Goal: Information Seeking & Learning: Check status

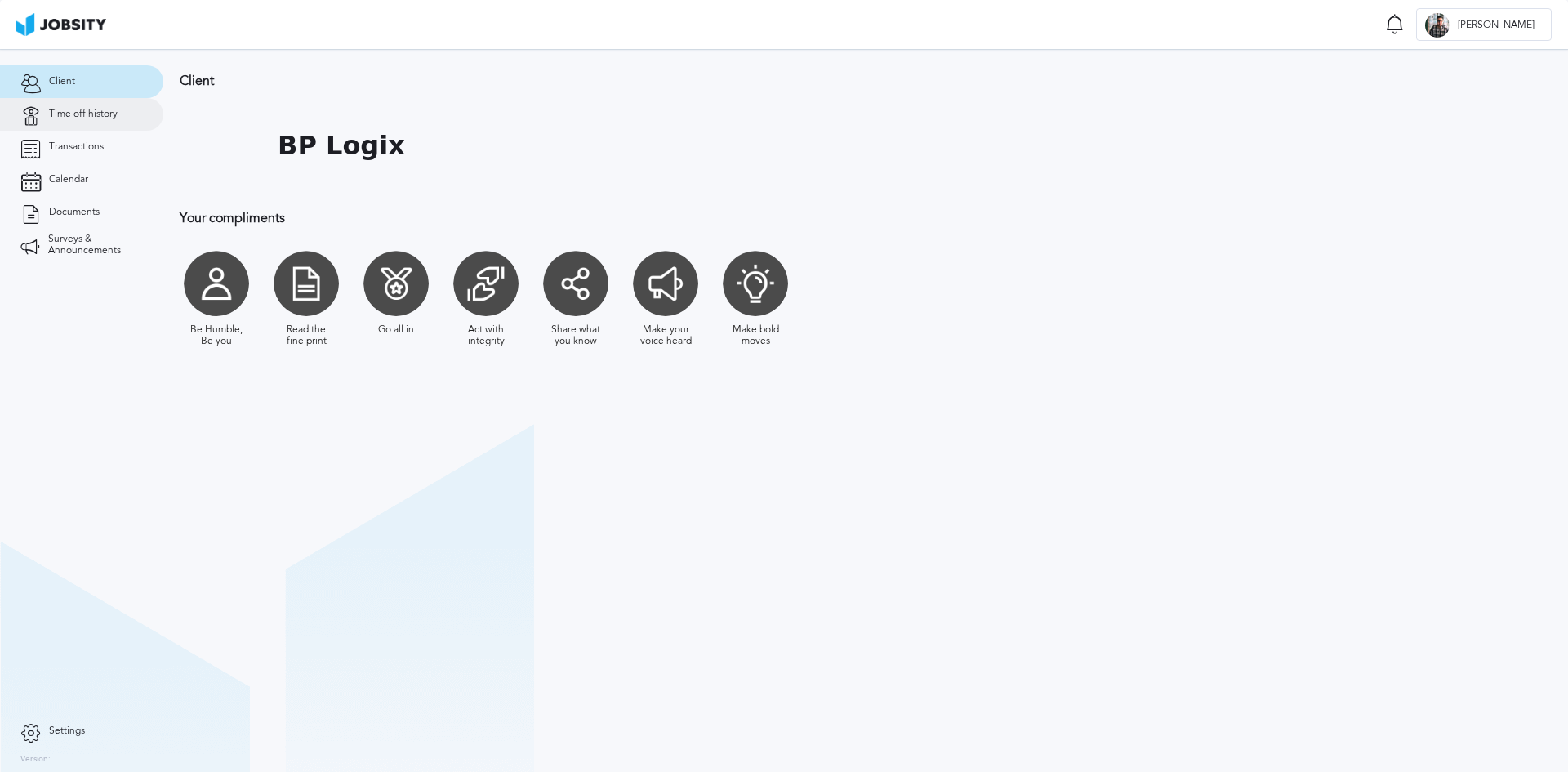
click at [85, 115] on span "Time off history" at bounding box center [83, 115] width 69 height 11
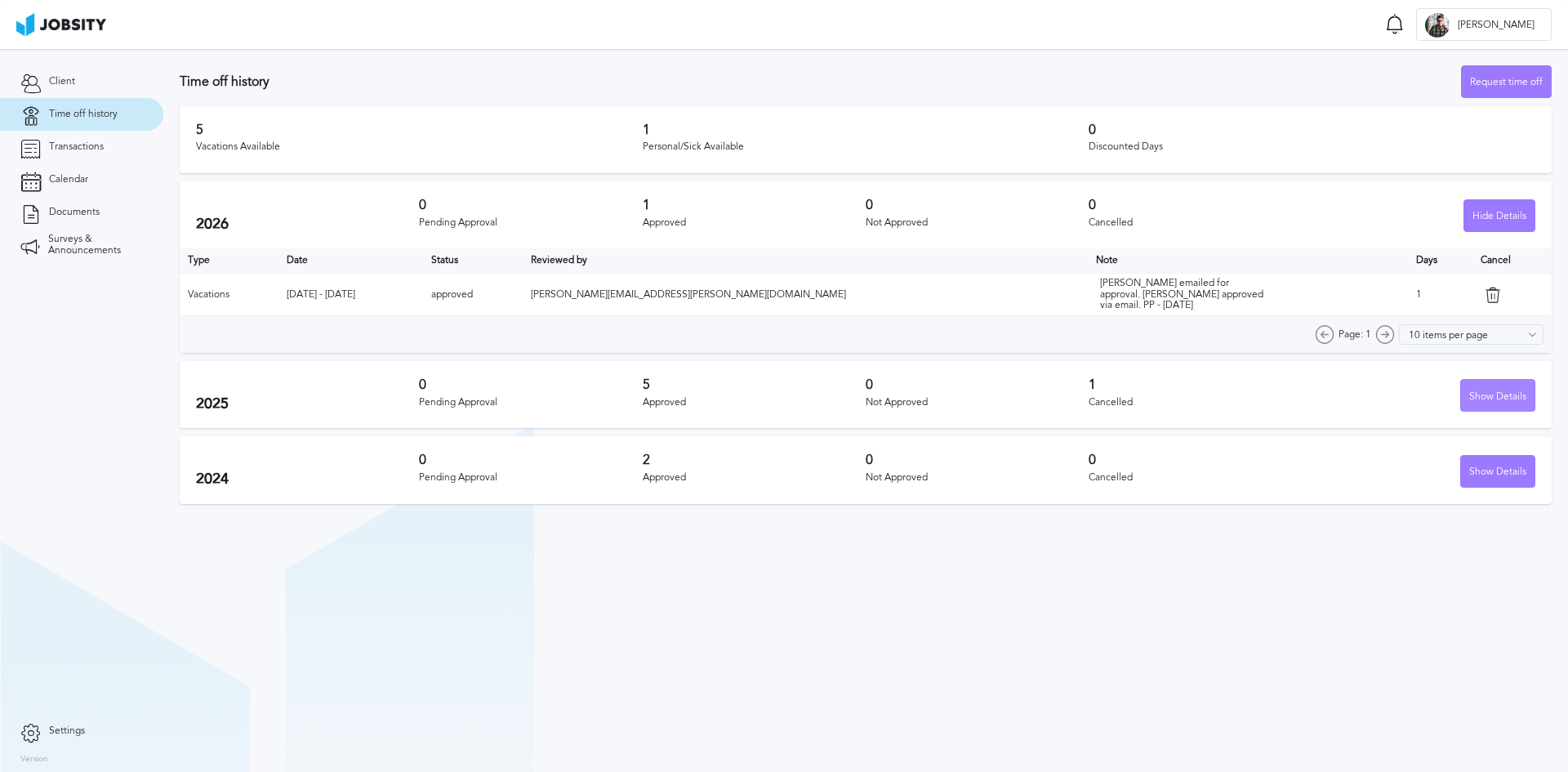
click at [1496, 397] on div "Show Details" at bounding box center [1497, 396] width 73 height 32
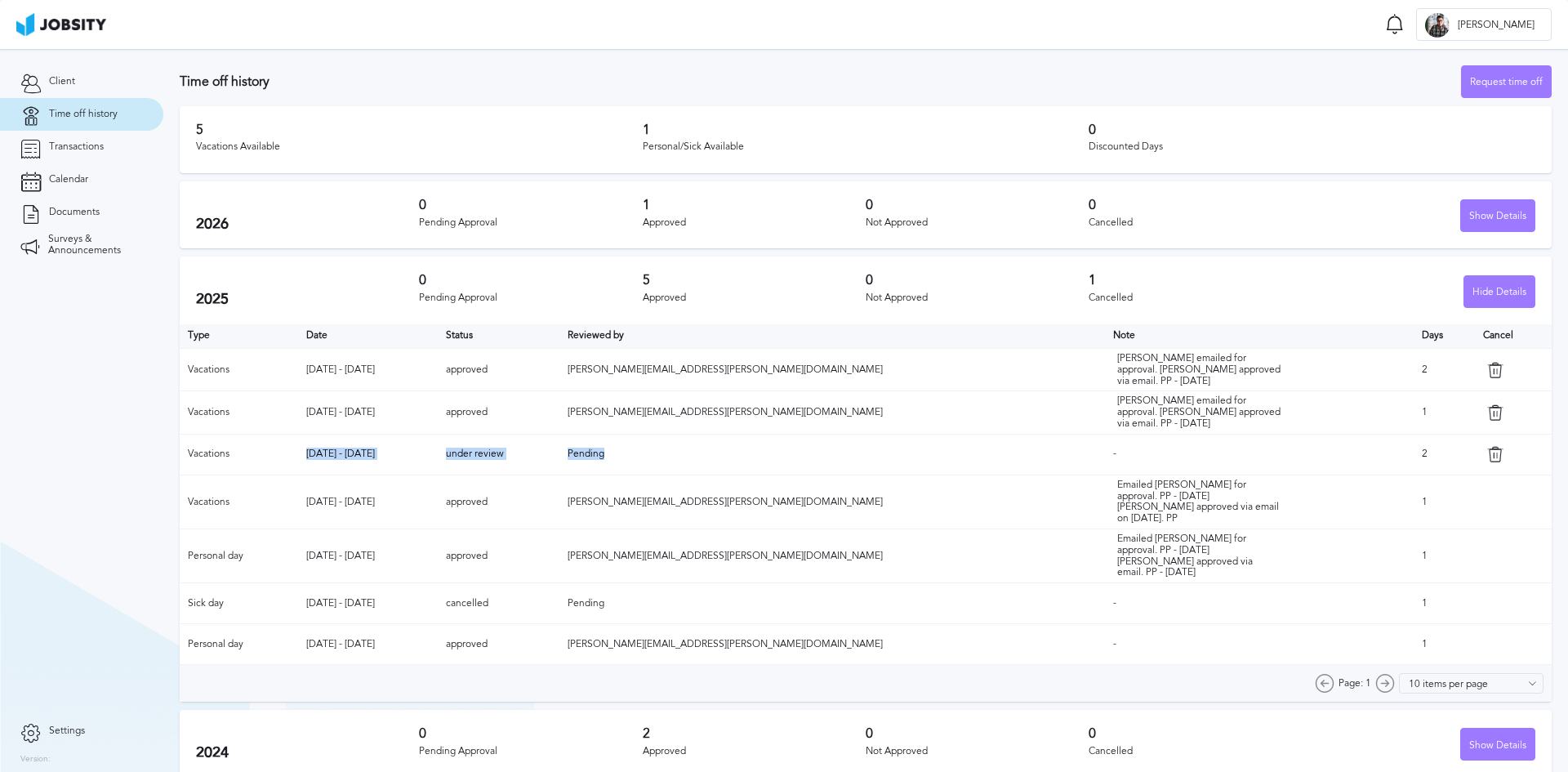
drag, startPoint x: 328, startPoint y: 449, endPoint x: 768, endPoint y: 445, distance: 440.0
click at [768, 445] on tr "Vacations [DATE] - [DATE] under review Pending - 2" at bounding box center [865, 454] width 1372 height 41
click at [116, 151] on link "Transactions" at bounding box center [81, 147] width 163 height 32
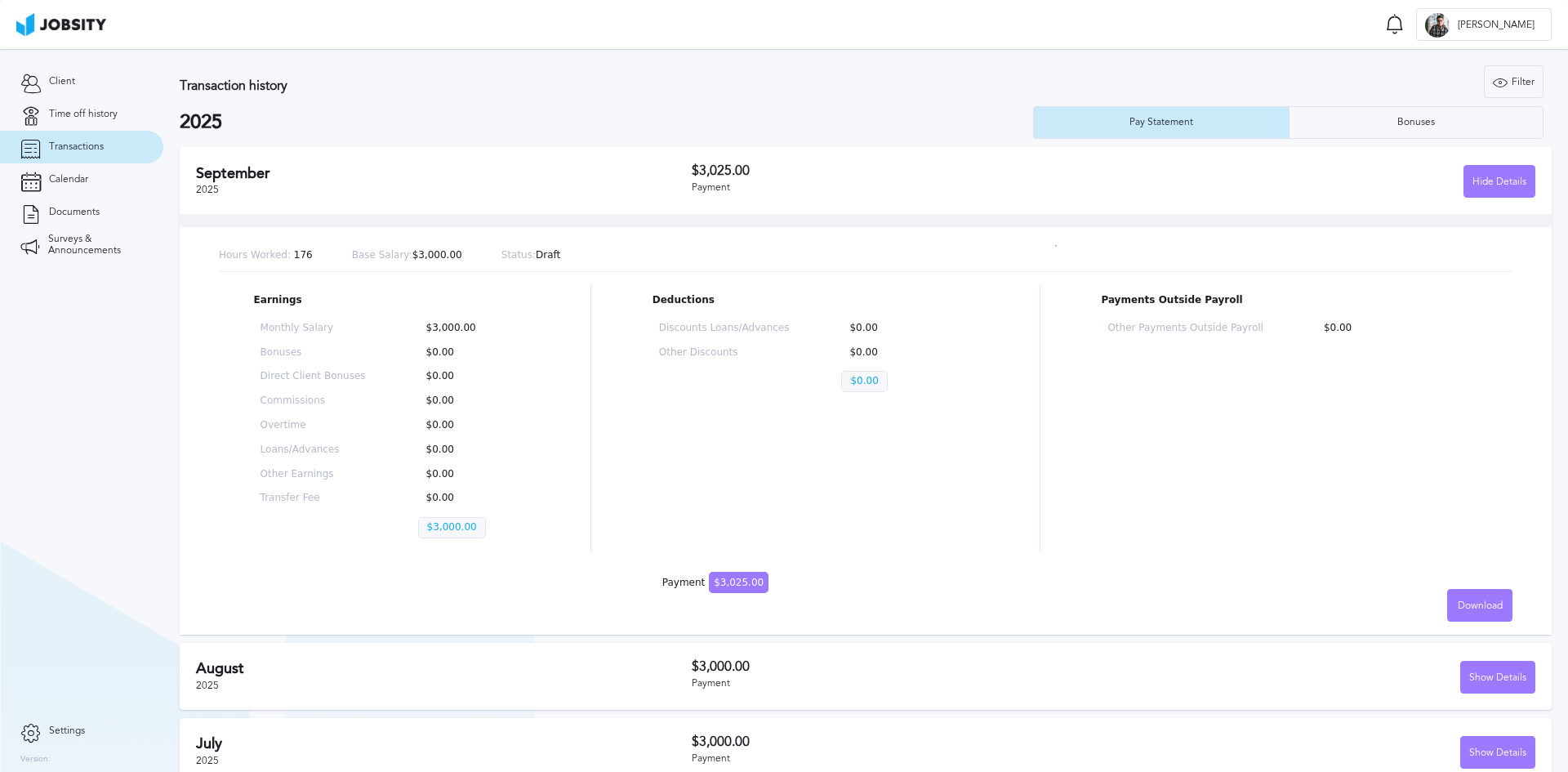
click at [390, 178] on h2 "September" at bounding box center [444, 174] width 496 height 17
click at [1475, 182] on div "Hide Details" at bounding box center [1499, 182] width 71 height 32
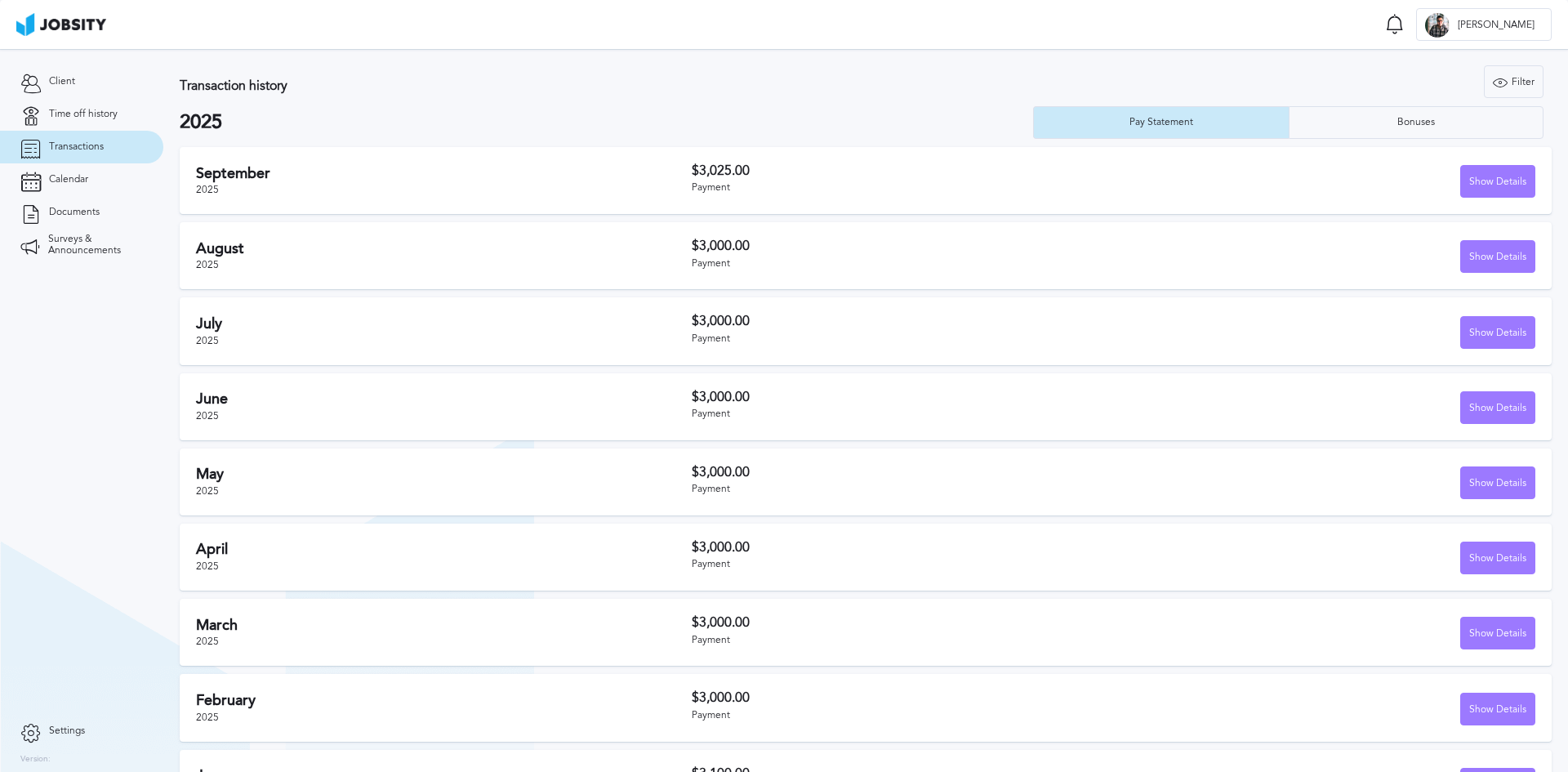
click at [1424, 139] on section "Transaction history Filter Years 2025 2024 2025 Pay Statement Bonuses [DATE] $3…" at bounding box center [865, 436] width 1405 height 776
click at [1423, 128] on div "Bonuses" at bounding box center [1416, 122] width 54 height 11
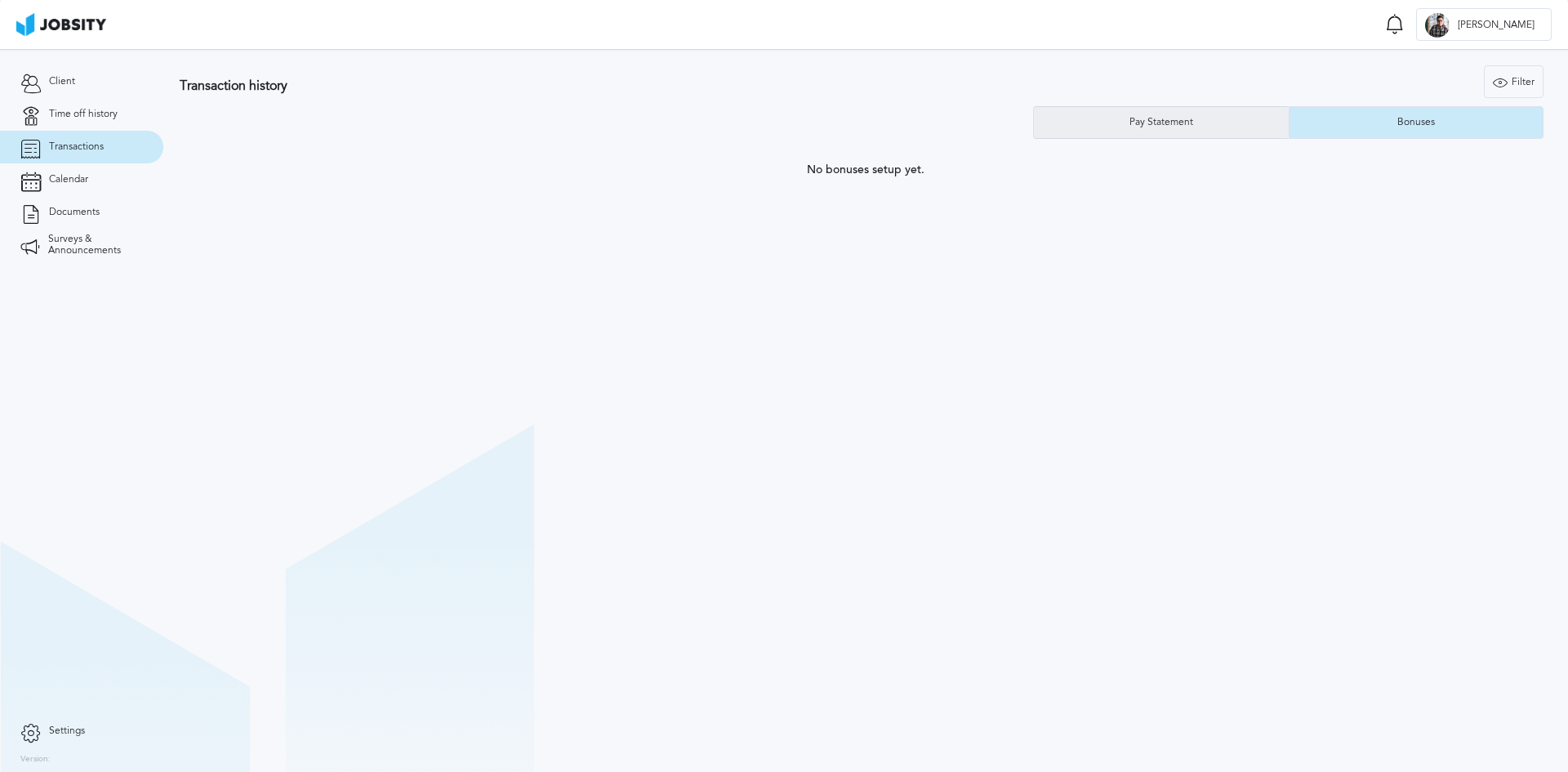
click at [1230, 131] on div "Pay Statement" at bounding box center [1161, 122] width 255 height 32
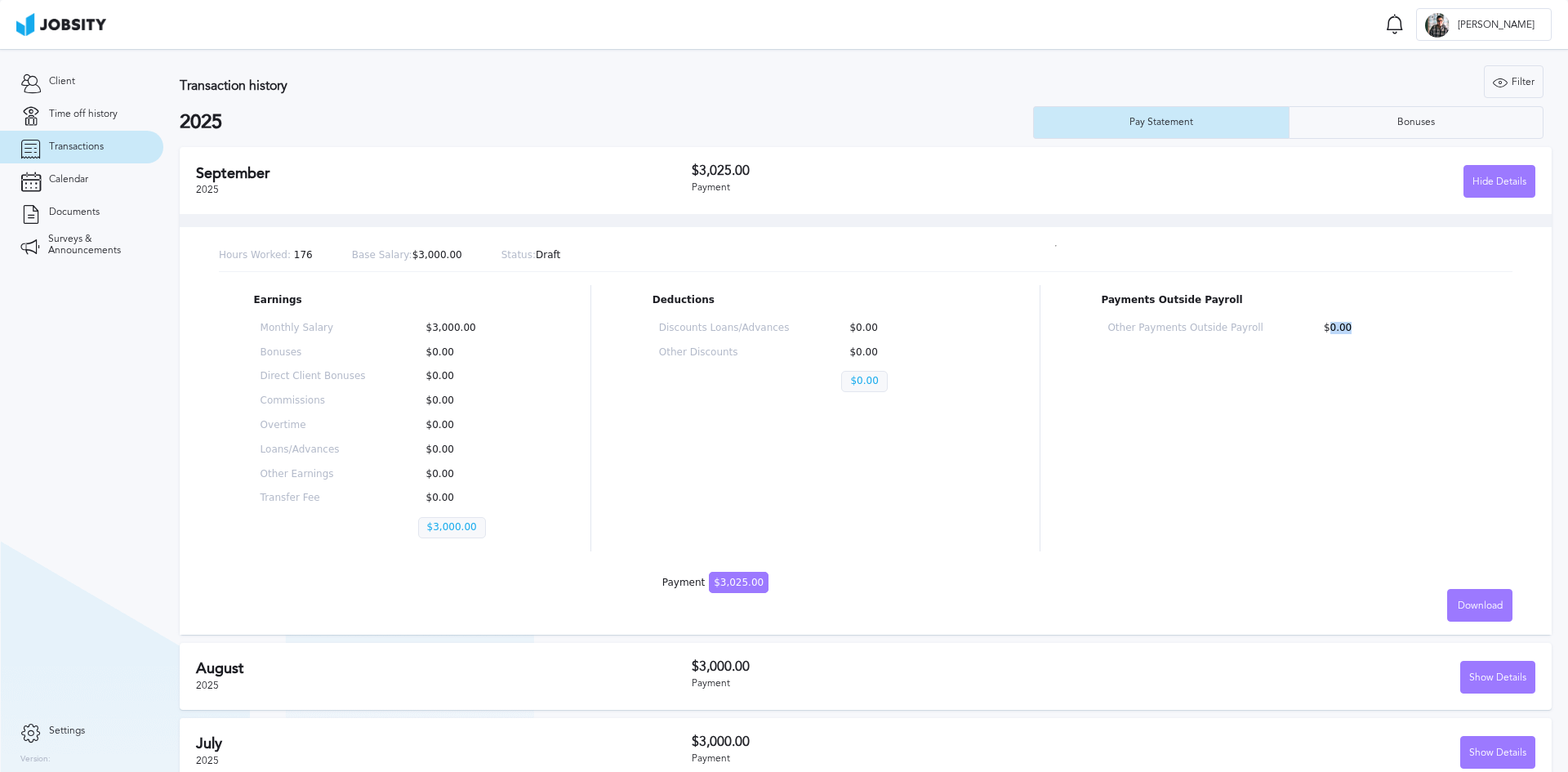
drag, startPoint x: 1364, startPoint y: 331, endPoint x: 1389, endPoint y: 333, distance: 25.1
click at [1389, 333] on p "$0.00" at bounding box center [1393, 328] width 155 height 11
click at [704, 245] on div "Hours Worked: 176 Base Salary: $3,000.00 Status: Draft" at bounding box center [865, 256] width 1293 height 31
click at [644, 189] on div "[DATE]" at bounding box center [444, 180] width 496 height 31
click at [935, 190] on div "Payment" at bounding box center [902, 188] width 423 height 11
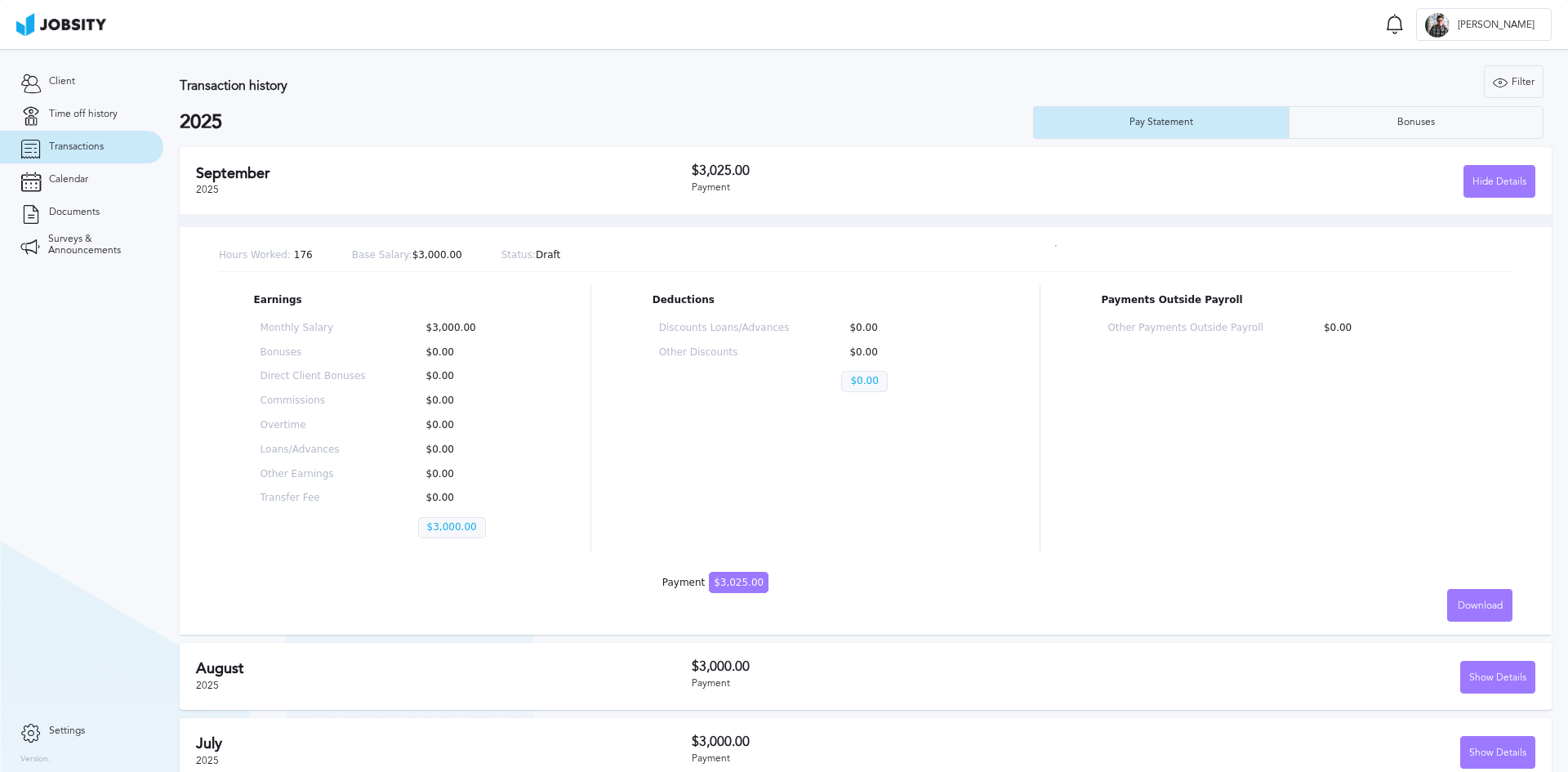
click at [1497, 200] on div "[DATE] $3,025.00 Payment Hide Details" at bounding box center [865, 180] width 1372 height 67
click at [1497, 180] on div "Hide Details" at bounding box center [1499, 182] width 71 height 32
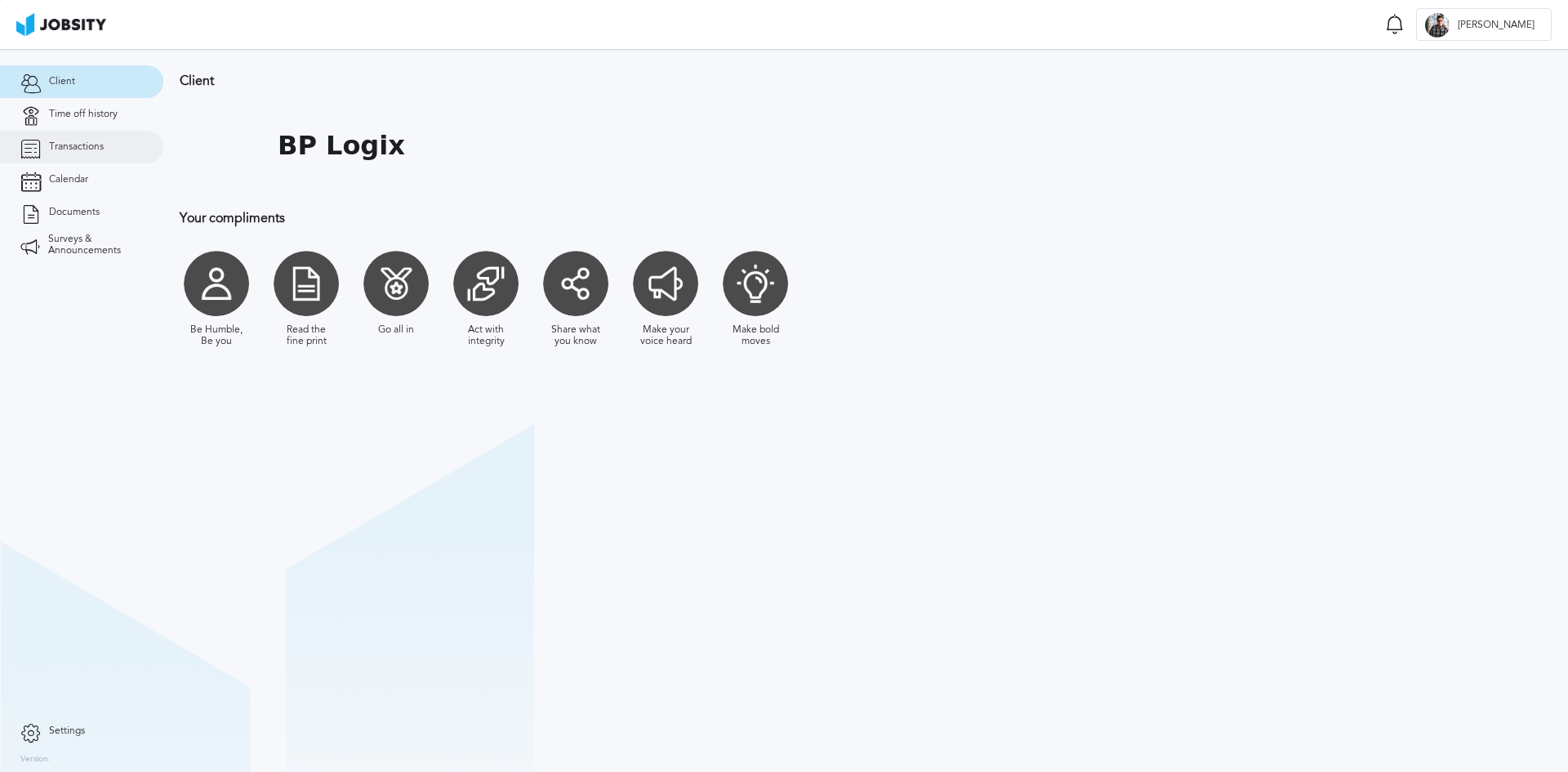
click at [69, 151] on span "Transactions" at bounding box center [75, 147] width 54 height 11
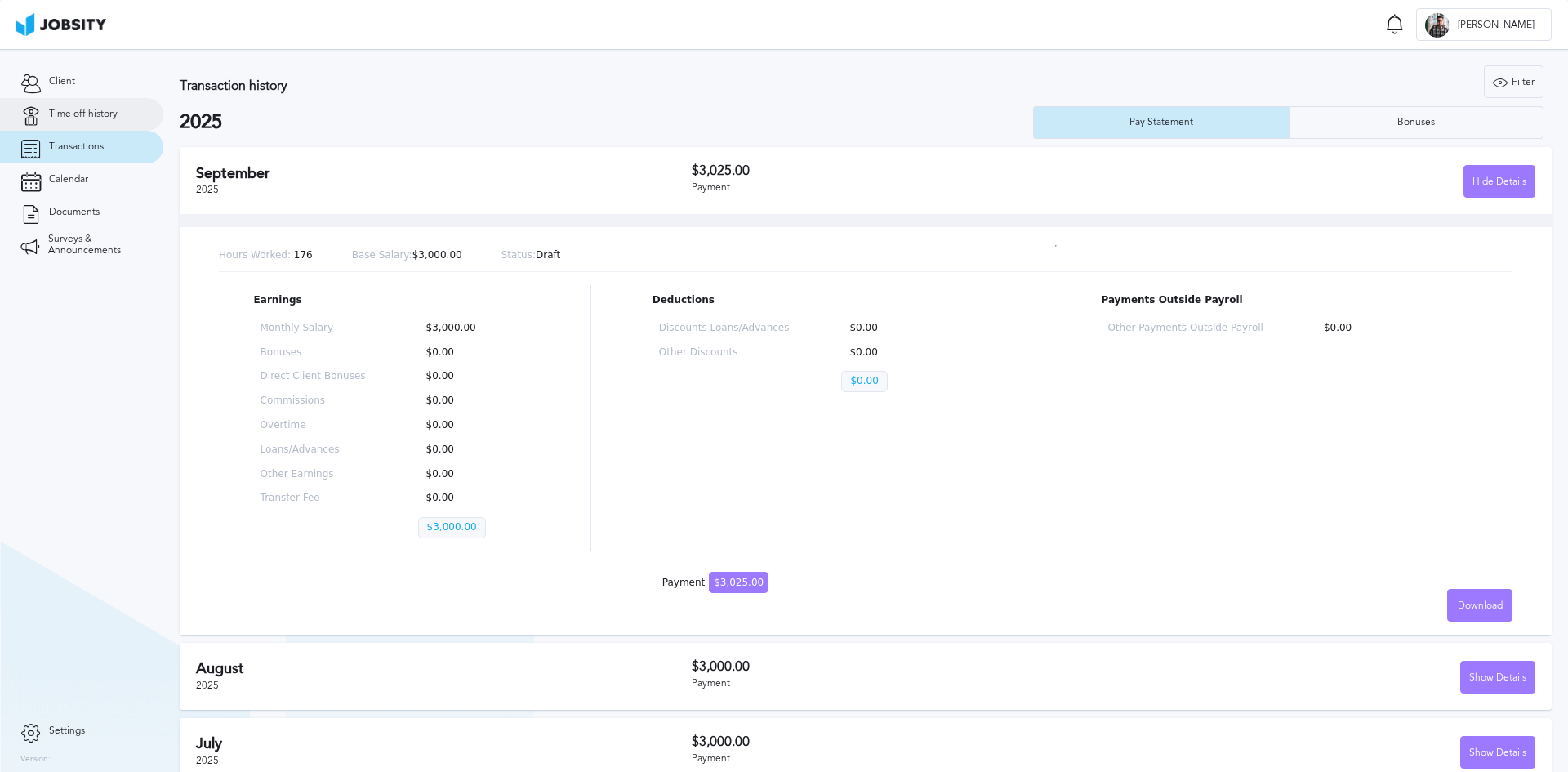
click at [101, 113] on span "Time off history" at bounding box center [83, 115] width 69 height 11
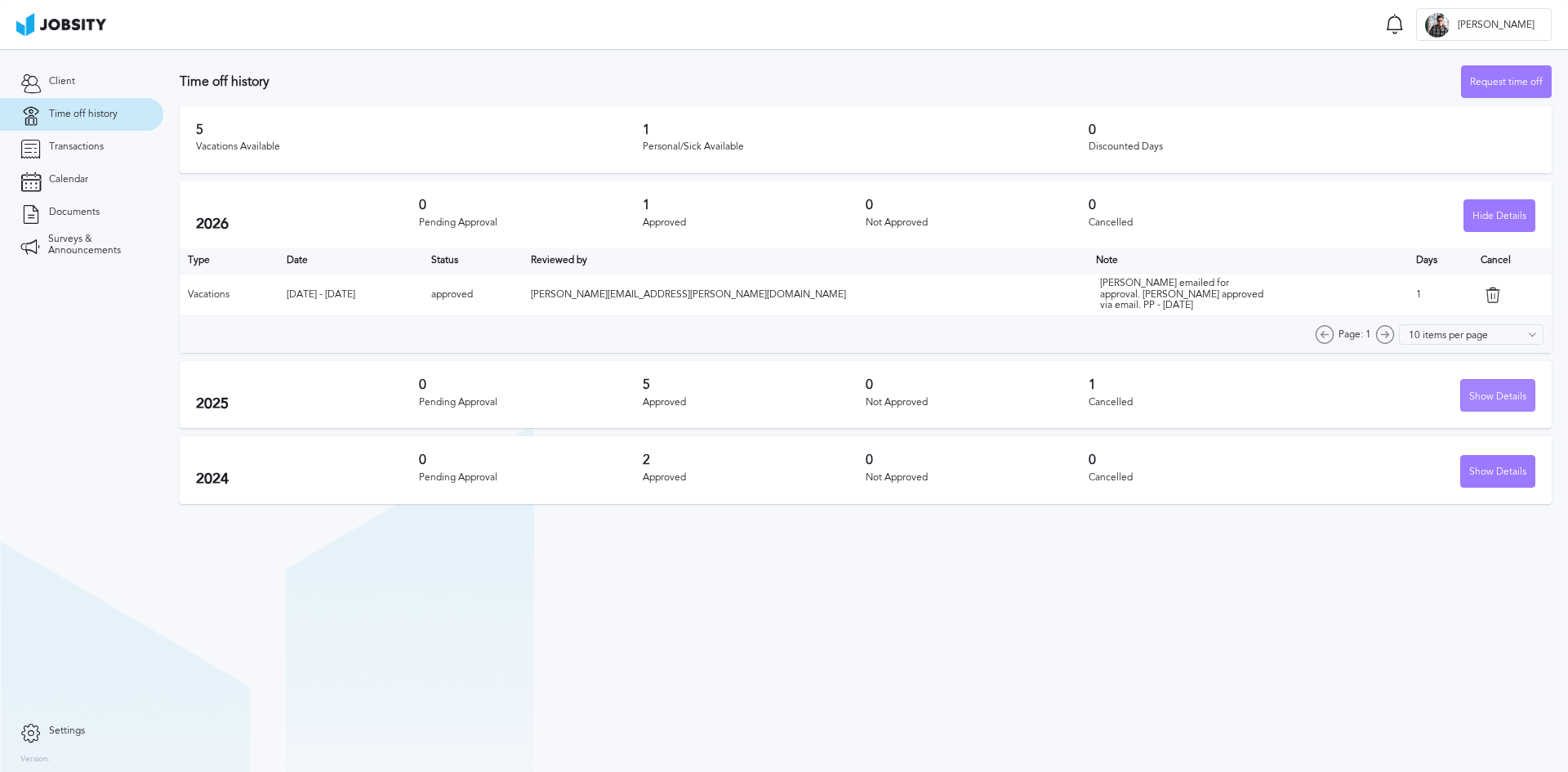
click at [1493, 395] on div "Show Details" at bounding box center [1497, 396] width 73 height 32
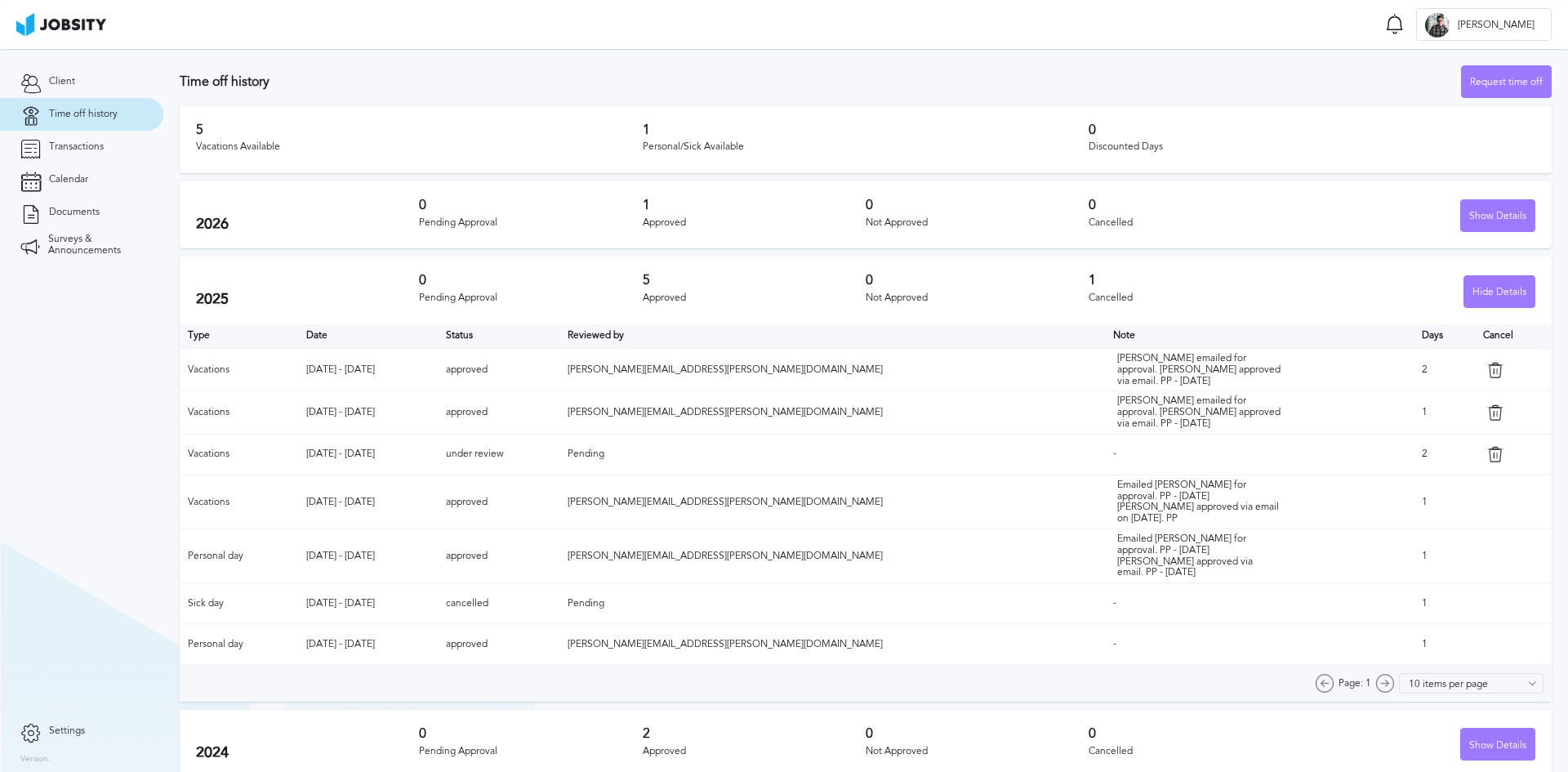
scroll to position [10, 0]
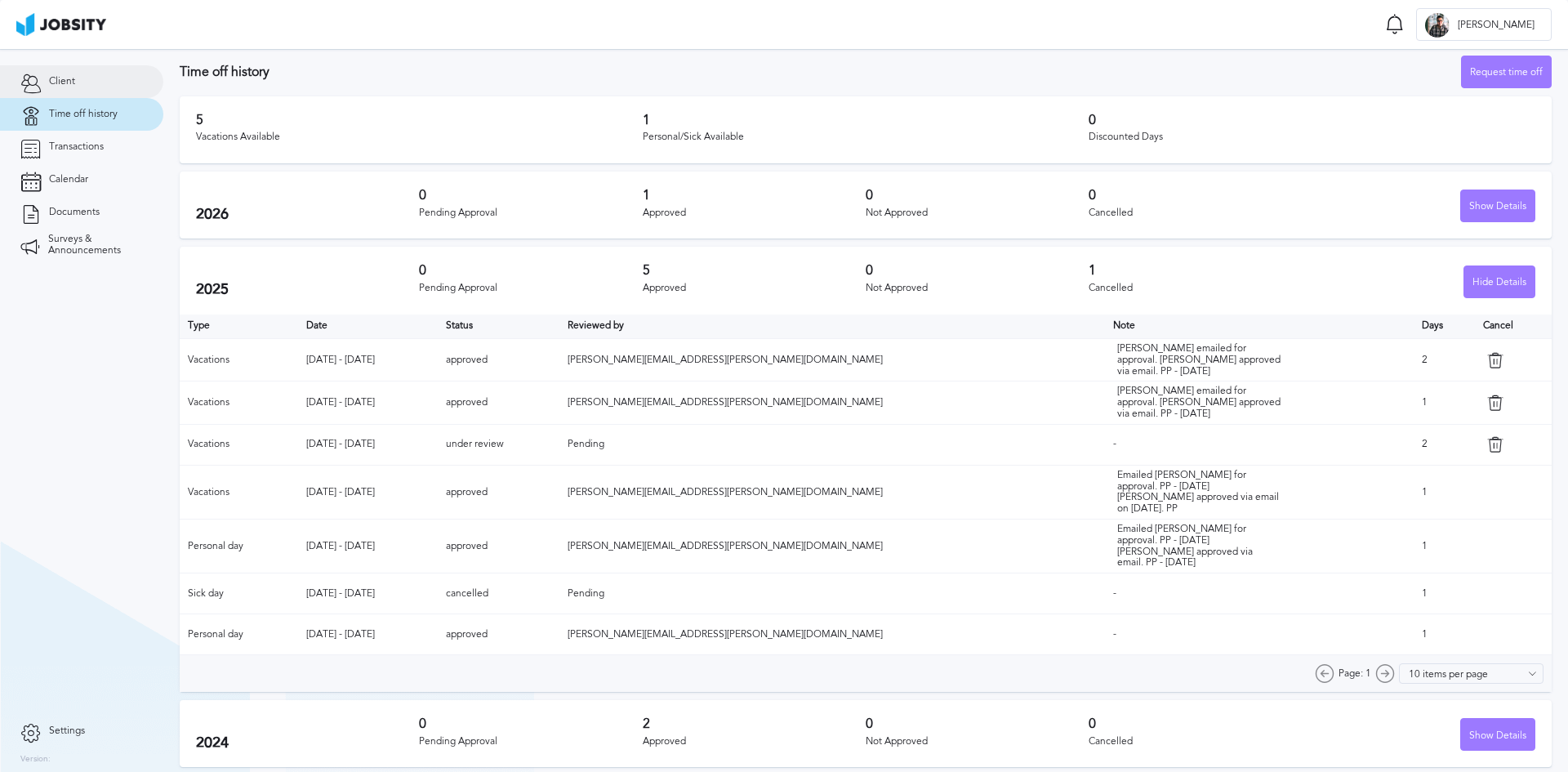
click at [101, 76] on link "Client" at bounding box center [81, 82] width 163 height 32
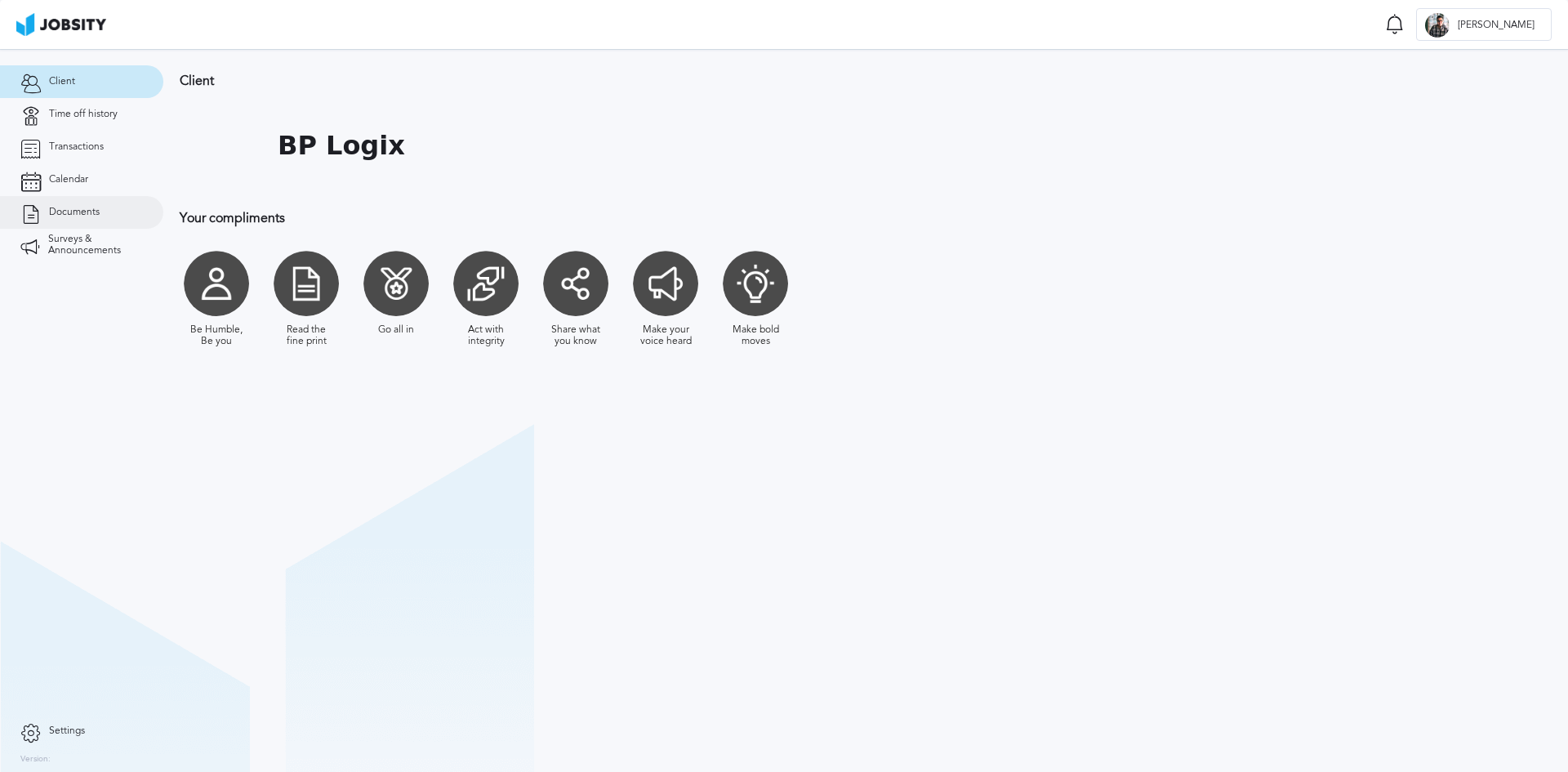
click at [96, 207] on span "Documents" at bounding box center [73, 213] width 51 height 11
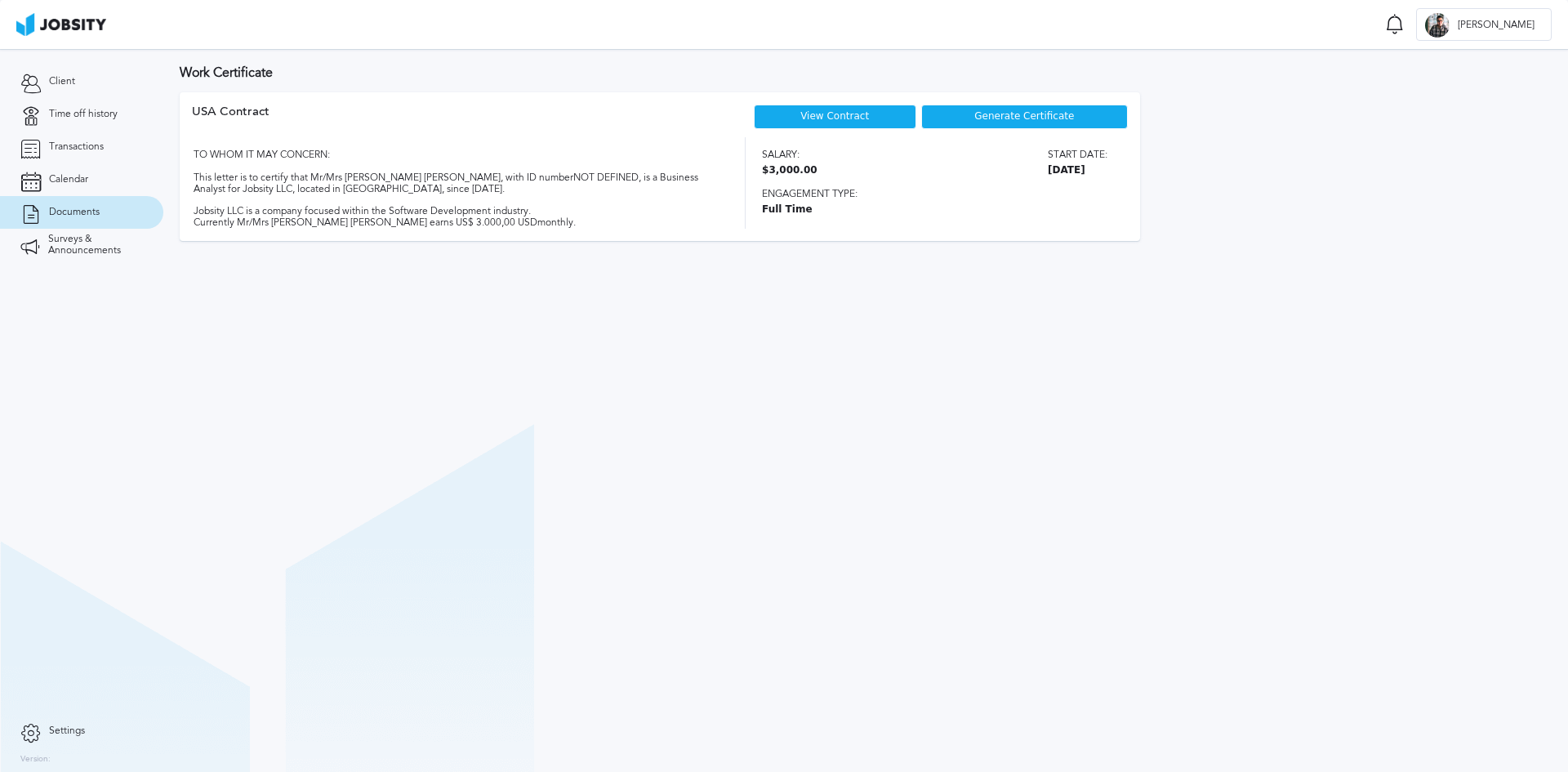
click at [841, 112] on link "View Contract" at bounding box center [835, 116] width 69 height 11
click at [111, 82] on link "Client" at bounding box center [81, 82] width 163 height 32
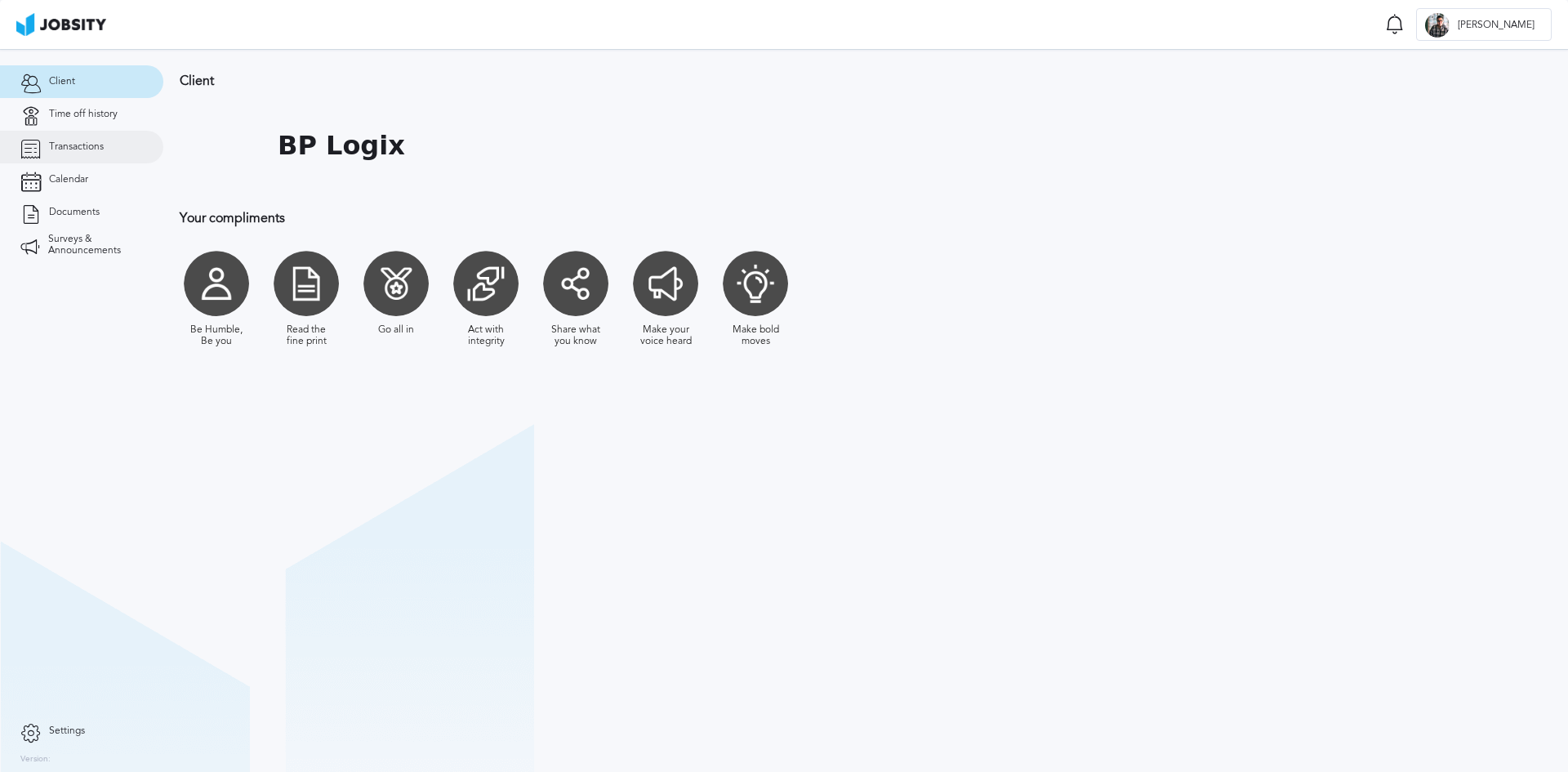
click at [98, 151] on span "Transactions" at bounding box center [75, 147] width 54 height 11
